Goal: Navigation & Orientation: Find specific page/section

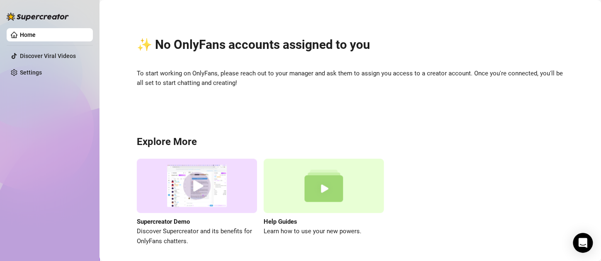
click at [36, 101] on div "Home Discover Viral Videos Settings" at bounding box center [50, 127] width 86 height 254
